Goal: Task Accomplishment & Management: Manage account settings

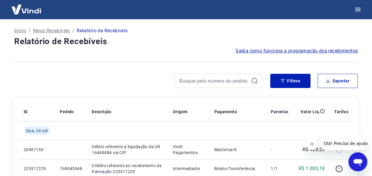
click at [170, 129] on td at bounding box center [188, 130] width 41 height 19
